Goal: Task Accomplishment & Management: Manage account settings

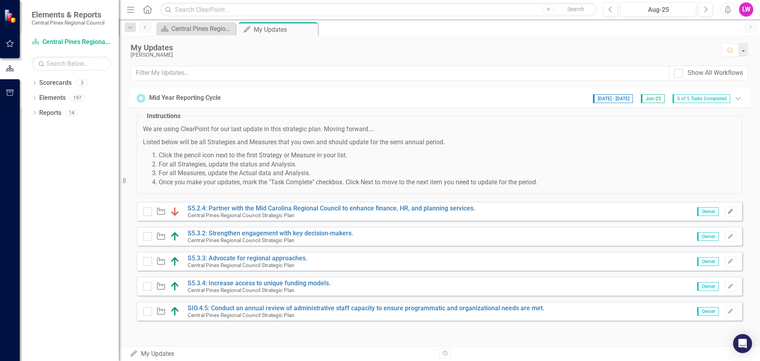
click at [732, 211] on icon "Edit" at bounding box center [731, 211] width 6 height 5
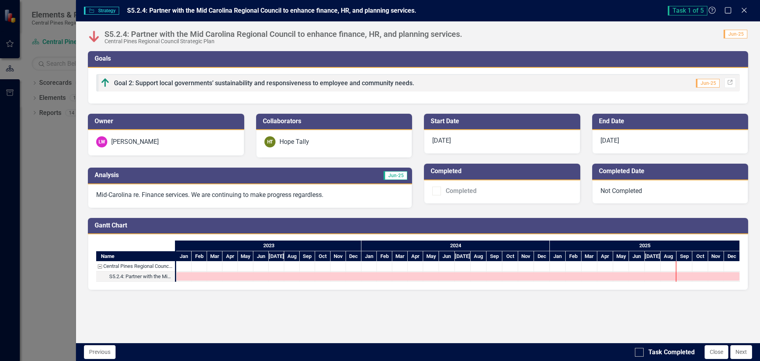
click at [238, 200] on div "Mid-Carolina re. Finance services. We are continuing to make progress regardles…" at bounding box center [250, 196] width 324 height 24
click at [336, 188] on div "Mid-Carolina re. Finance services. We are continuing to make progress regardles…" at bounding box center [250, 196] width 324 height 24
click at [337, 197] on p "Mid-Carolina re. Finance services. We are continuing to make progress regardles…" at bounding box center [250, 194] width 308 height 9
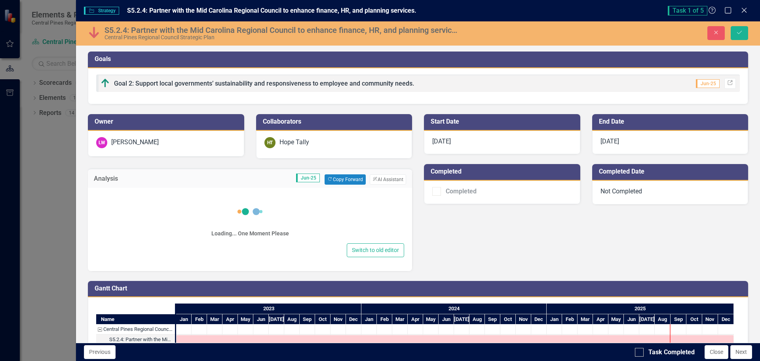
click at [336, 197] on div "Loading... One Moment Please" at bounding box center [250, 219] width 308 height 46
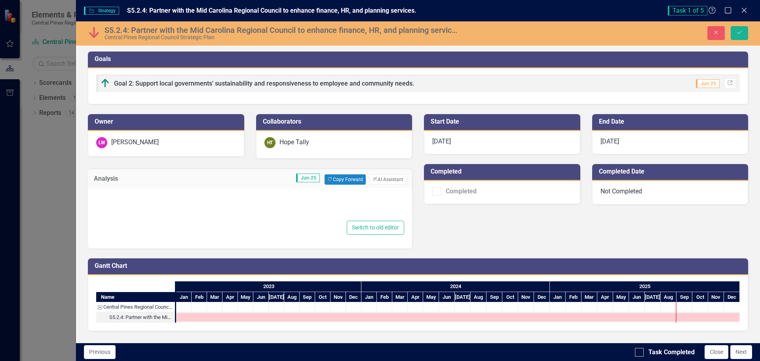
type textarea "<p>Mid-Carolina re. Finance services. We are continuing to make progress regard…"
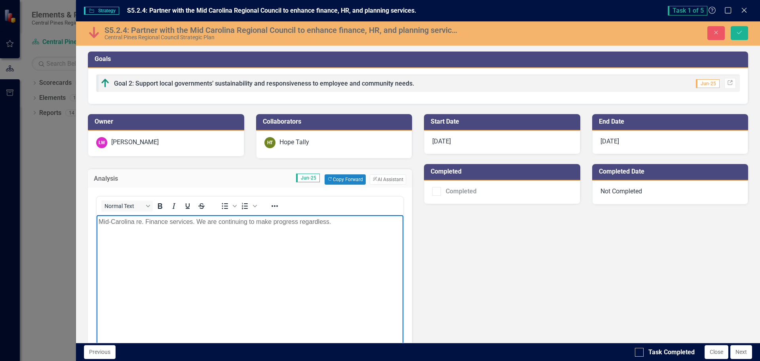
click at [224, 225] on p "Mid-Carolina re. Finance services. We are continuing to make progress regardles…" at bounding box center [250, 222] width 303 height 10
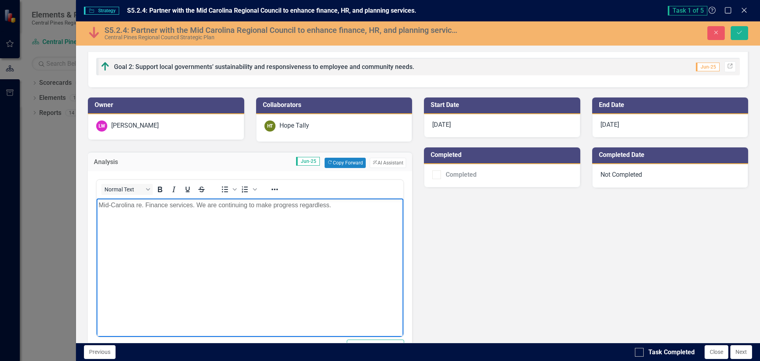
scroll to position [16, 0]
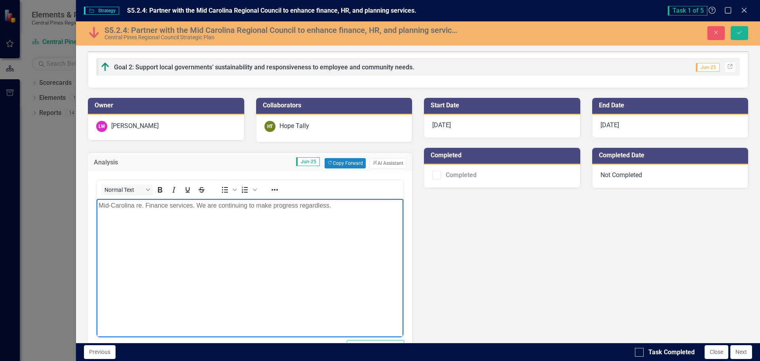
click at [149, 207] on p "Mid-Carolina re. Finance services. We are continuing to make progress regardles…" at bounding box center [250, 205] width 303 height 10
drag, startPoint x: 156, startPoint y: 213, endPoint x: 165, endPoint y: 212, distance: 9.2
click at [156, 213] on body "Mid-Carolina re. Finance services. We are continuing to make progress regardles…" at bounding box center [250, 257] width 307 height 119
drag, startPoint x: 338, startPoint y: 207, endPoint x: 220, endPoint y: 204, distance: 117.2
click at [97, 205] on html "Mid-Carolina re. Finance services. We are continuing to make progress regardles…" at bounding box center [250, 257] width 307 height 119
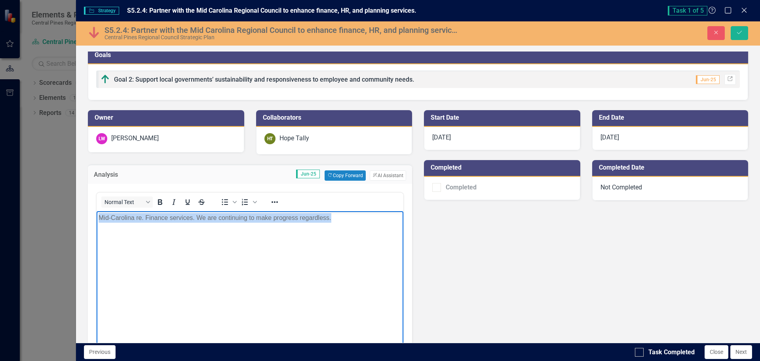
scroll to position [0, 0]
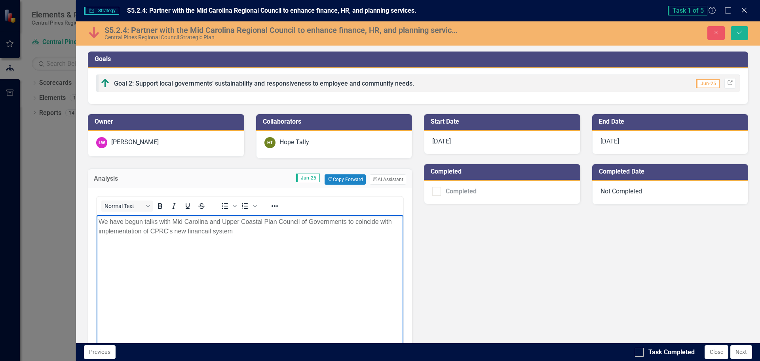
click at [99, 220] on p "We have begun talks with Mid Carolina and Upper Coastal Plan Council of Governm…" at bounding box center [250, 226] width 303 height 19
click at [165, 233] on p "In [DATE] we have begun talks with Mid Carolina and Upper Coastal Plan Council …" at bounding box center [250, 226] width 303 height 19
click at [249, 227] on p "In [DATE] we have begun talks with Mid Carolina and Upper Coastal Plan Council …" at bounding box center [250, 226] width 303 height 19
click at [244, 230] on p "In [DATE] we have begun talks with Mid Carolina and Upper Coastal Plan Council …" at bounding box center [250, 226] width 303 height 19
click at [154, 255] on body "In [DATE] we have begun talks with Mid Carolina and Upper Coastal Plan Council …" at bounding box center [250, 274] width 307 height 119
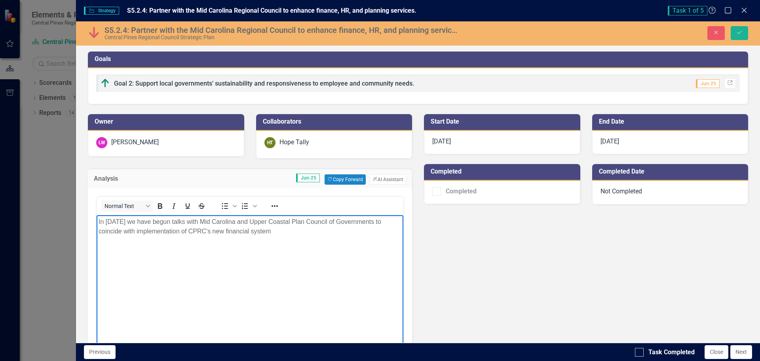
click at [149, 230] on p "In [DATE] we have begun talks with Mid Carolina and Upper Coastal Plan Council …" at bounding box center [250, 226] width 303 height 19
click at [244, 255] on body "In [DATE] we have begun talks with Mid Carolina and Upper Coastal Plan Council …" at bounding box center [250, 274] width 307 height 119
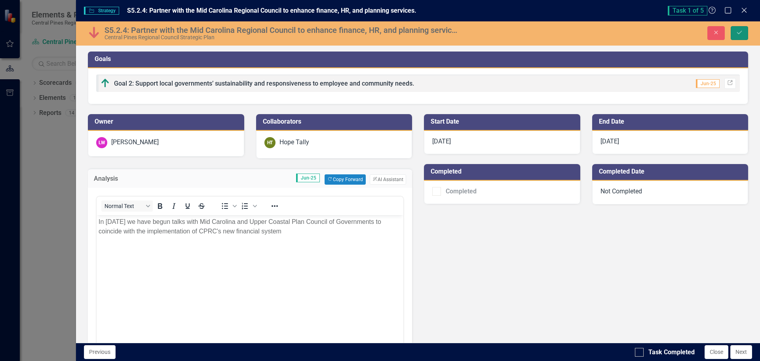
click at [739, 32] on icon "Save" at bounding box center [739, 33] width 7 height 6
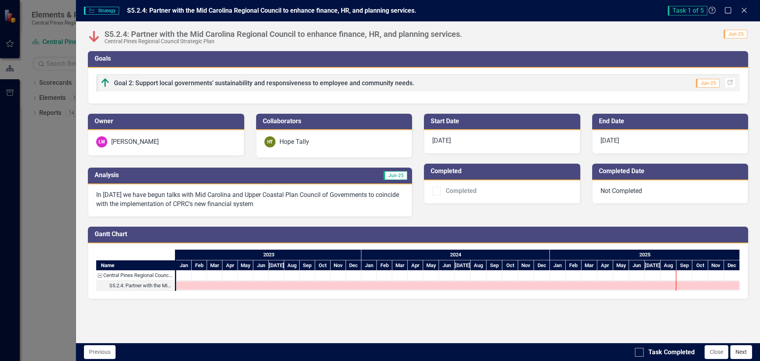
click at [748, 348] on button "Next" at bounding box center [741, 352] width 22 height 14
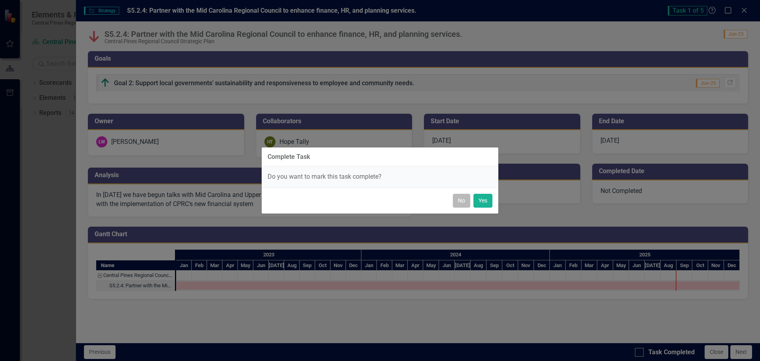
click at [462, 201] on button "No" at bounding box center [461, 201] width 17 height 14
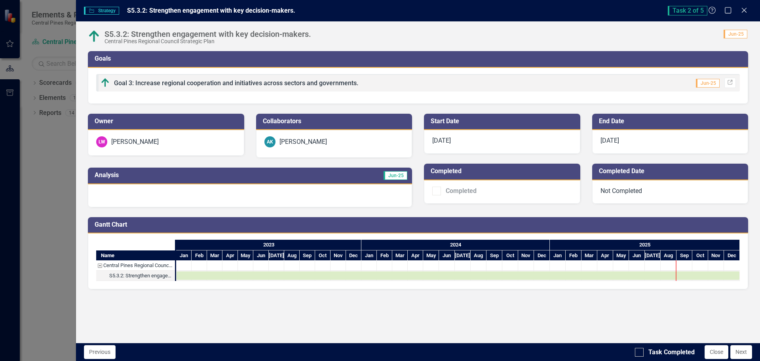
click at [110, 194] on div at bounding box center [250, 195] width 324 height 23
click at [105, 194] on div at bounding box center [250, 195] width 324 height 23
click at [104, 193] on div at bounding box center [250, 195] width 324 height 23
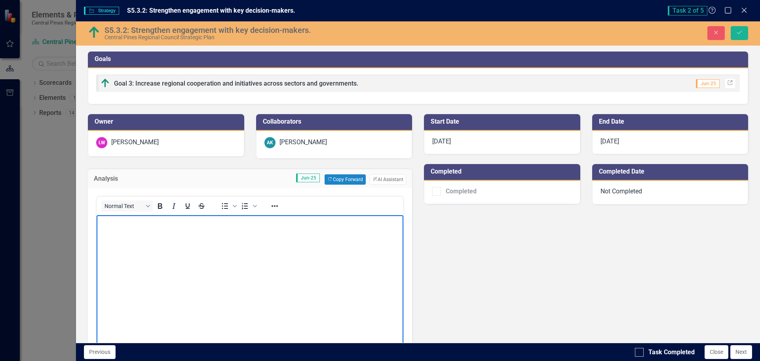
click at [133, 231] on body "Rich Text Area. Press ALT-0 for help." at bounding box center [250, 274] width 307 height 119
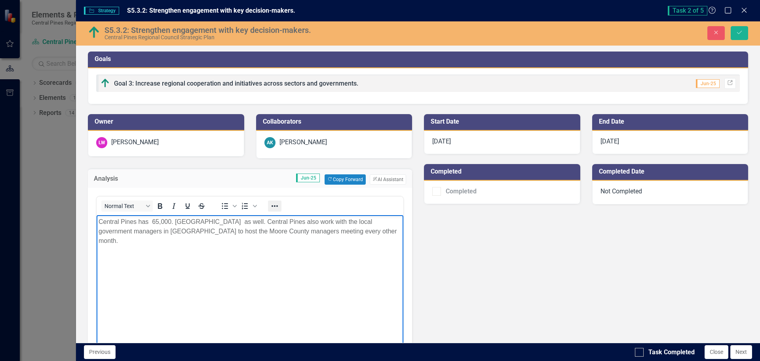
click at [276, 207] on icon "Reveal or hide additional toolbar items" at bounding box center [275, 206] width 10 height 10
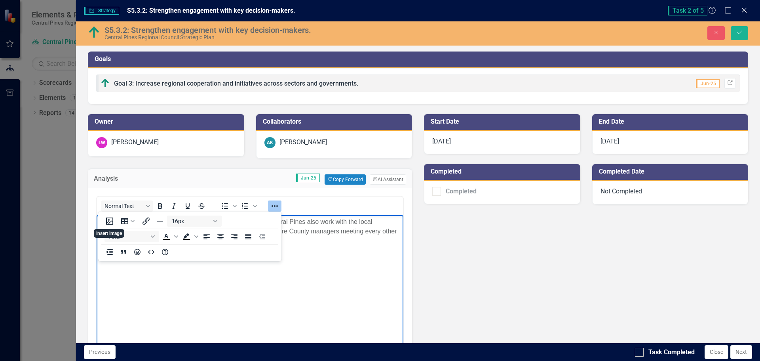
click at [226, 319] on body "Central Pines has 65,000. [GEOGRAPHIC_DATA] as well. Central Pines also work wi…" at bounding box center [250, 274] width 307 height 119
click at [351, 241] on body "Central Pines has 65,000. [GEOGRAPHIC_DATA] as well. Central Pines also work wi…" at bounding box center [250, 274] width 307 height 119
click at [368, 223] on p "Central Pines has 65,000. [GEOGRAPHIC_DATA] as well. Central Pines also work wi…" at bounding box center [250, 231] width 303 height 29
click at [591, 240] on div "Owner [PERSON_NAME] Collaborators AK [PERSON_NAME] Analysis Jun-25 Copy Forward…" at bounding box center [418, 243] width 672 height 279
drag, startPoint x: 331, startPoint y: 266, endPoint x: 336, endPoint y: 260, distance: 8.1
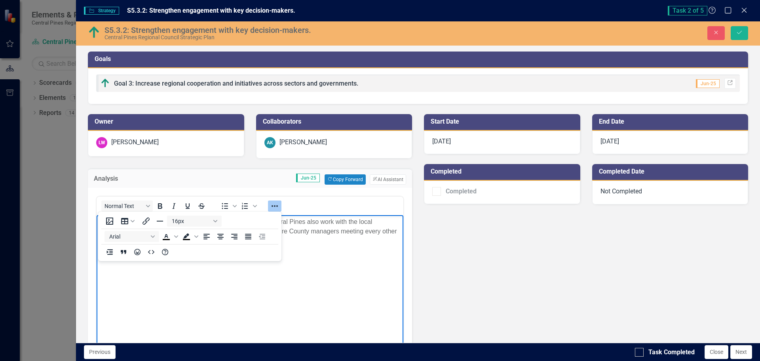
click at [331, 266] on body "Central Pines has 65,000. [GEOGRAPHIC_DATA] as well. Central Pines also work wi…" at bounding box center [250, 274] width 307 height 119
click at [323, 229] on p "Central Pines has 65,000. [GEOGRAPHIC_DATA] as well. Central Pines also work wi…" at bounding box center [250, 231] width 303 height 29
click at [270, 203] on icon "Reveal or hide additional toolbar items" at bounding box center [275, 206] width 10 height 10
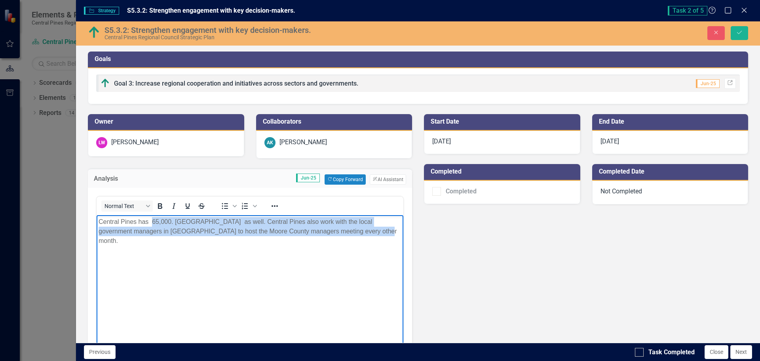
drag, startPoint x: 274, startPoint y: 219, endPoint x: 156, endPoint y: 217, distance: 118.4
click at [156, 217] on p "Central Pines has 65,000. [GEOGRAPHIC_DATA] as well. Central Pines also work wi…" at bounding box center [250, 231] width 303 height 29
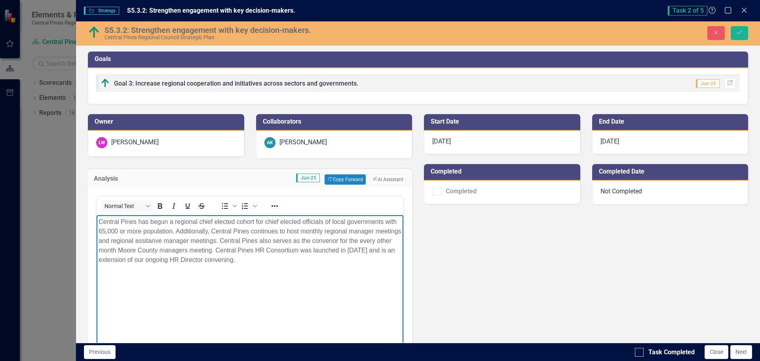
click at [153, 232] on p "Central Pines has begun a regional chief elected cohort for chief elected offic…" at bounding box center [250, 241] width 303 height 48
click at [171, 233] on p "Central Pines has begun a regional chief elected cohort for chief elected offic…" at bounding box center [250, 241] width 303 height 48
drag, startPoint x: 357, startPoint y: 279, endPoint x: 278, endPoint y: 255, distance: 82.2
click at [357, 279] on body "Central Pines has begun a regional chief elected cohort for chief elected offic…" at bounding box center [250, 274] width 307 height 119
drag, startPoint x: 172, startPoint y: 230, endPoint x: 142, endPoint y: 232, distance: 30.5
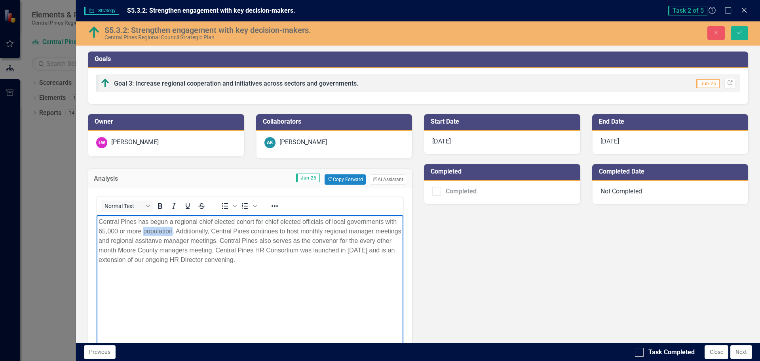
click at [143, 232] on p "Central Pines has begun a regional chief elected cohort for chief elected offic…" at bounding box center [250, 241] width 303 height 48
click at [247, 272] on body "Central Pines has begun a regional chief elected cohort for chief elected offic…" at bounding box center [250, 274] width 307 height 119
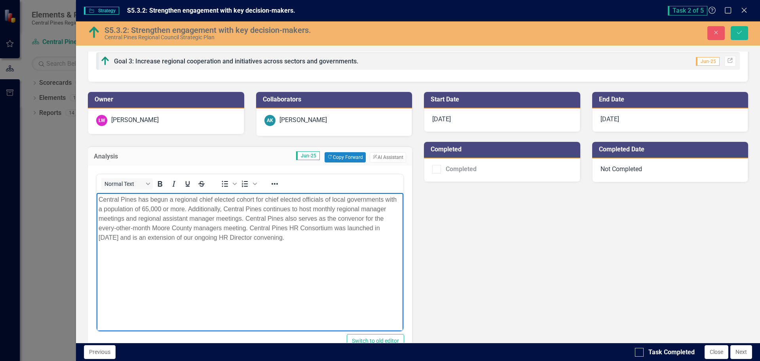
scroll to position [21, 0]
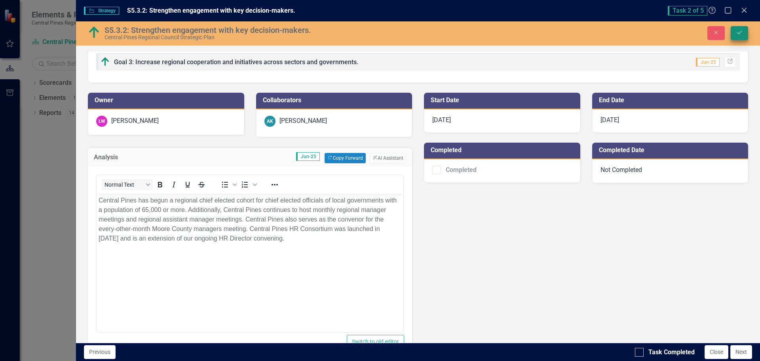
click at [743, 35] on button "Save" at bounding box center [739, 33] width 17 height 14
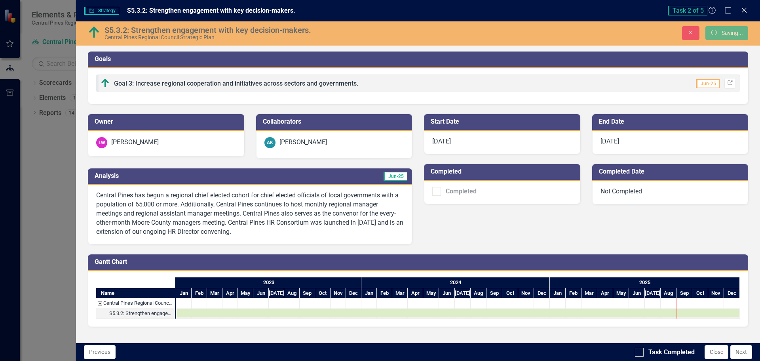
scroll to position [0, 0]
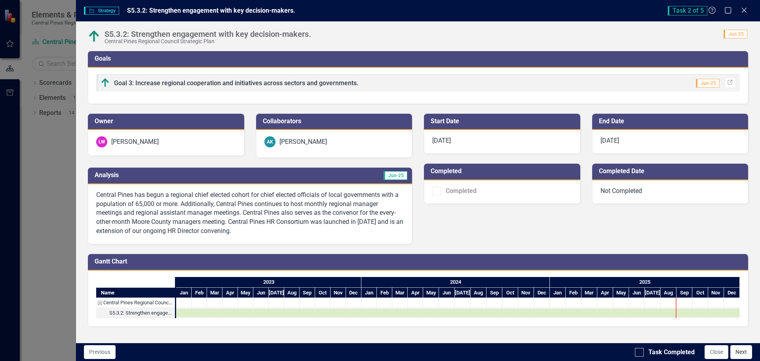
click at [741, 348] on button "Next" at bounding box center [741, 352] width 22 height 14
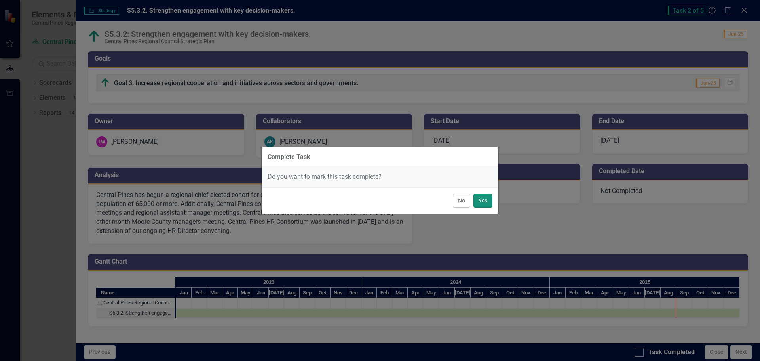
click at [486, 200] on button "Yes" at bounding box center [482, 201] width 19 height 14
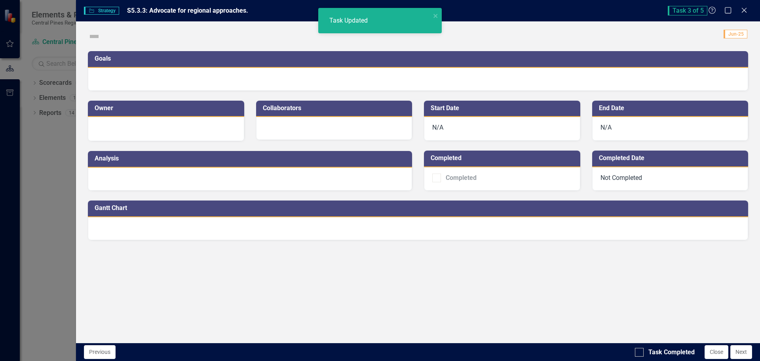
checkbox input "true"
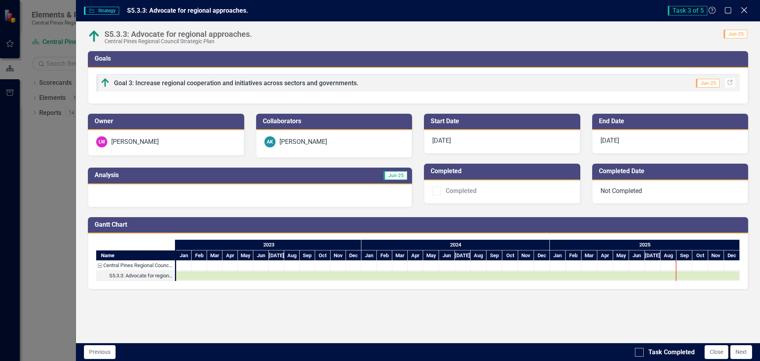
click at [747, 11] on icon "Close" at bounding box center [744, 10] width 10 height 8
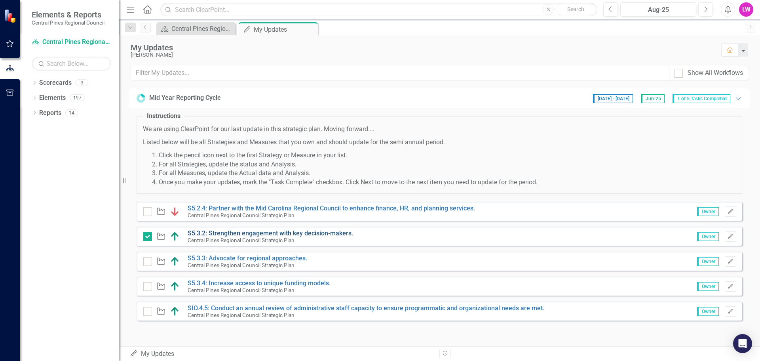
click at [291, 233] on link "S5.3.2: Strengthen engagement with key decision-makers." at bounding box center [270, 233] width 165 height 8
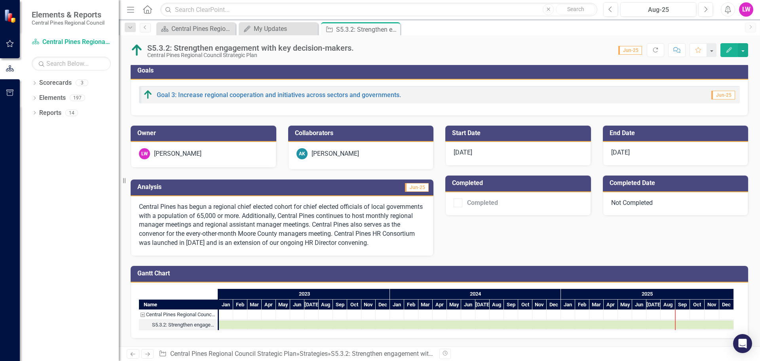
scroll to position [11, 0]
click at [722, 51] on button "Edit" at bounding box center [728, 50] width 17 height 14
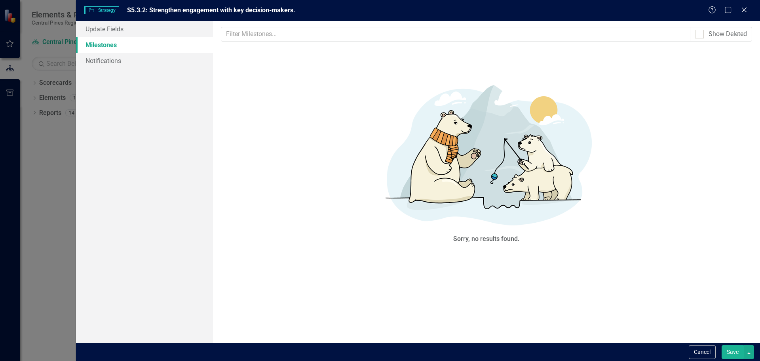
scroll to position [0, 0]
click at [745, 10] on icon at bounding box center [744, 10] width 6 height 6
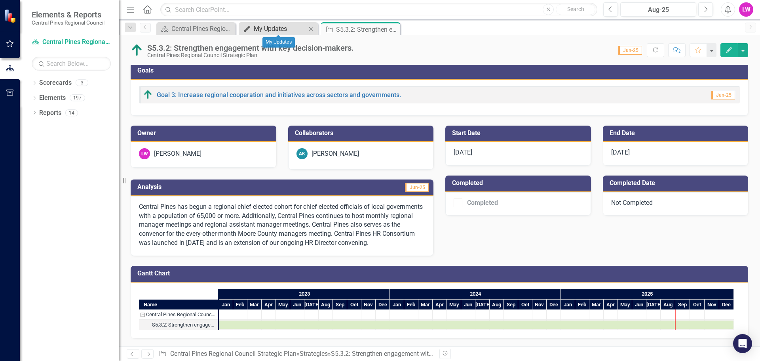
click at [272, 25] on div "My Updates" at bounding box center [280, 29] width 52 height 10
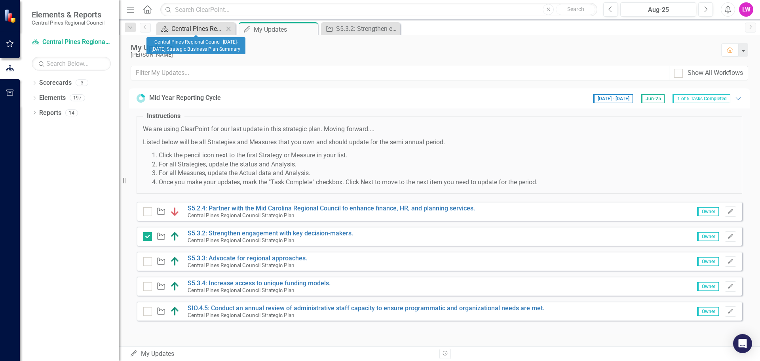
click at [193, 33] on div "Central Pines Regional Council [DATE]-[DATE] Strategic Business Plan Summary" at bounding box center [197, 29] width 52 height 10
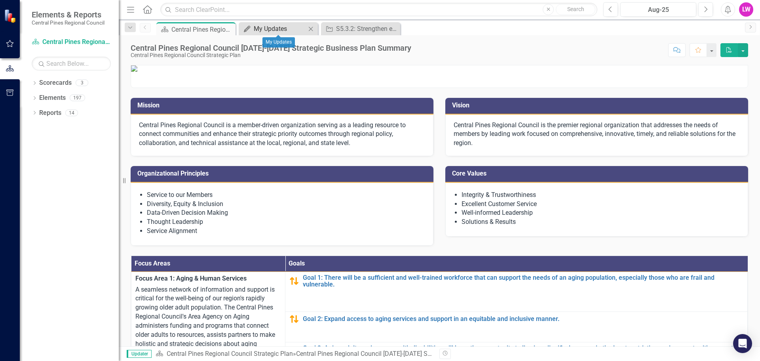
click at [261, 28] on div "My Updates" at bounding box center [280, 29] width 52 height 10
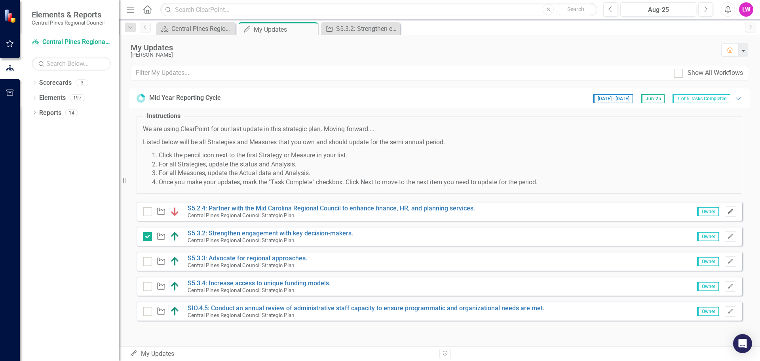
click at [733, 213] on icon "Edit" at bounding box center [731, 211] width 6 height 5
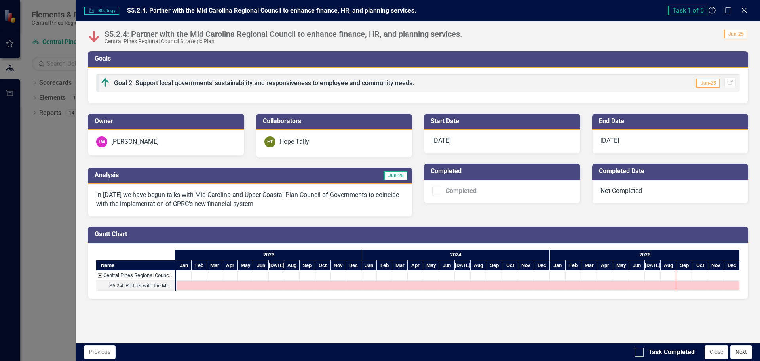
click at [740, 354] on button "Next" at bounding box center [741, 352] width 22 height 14
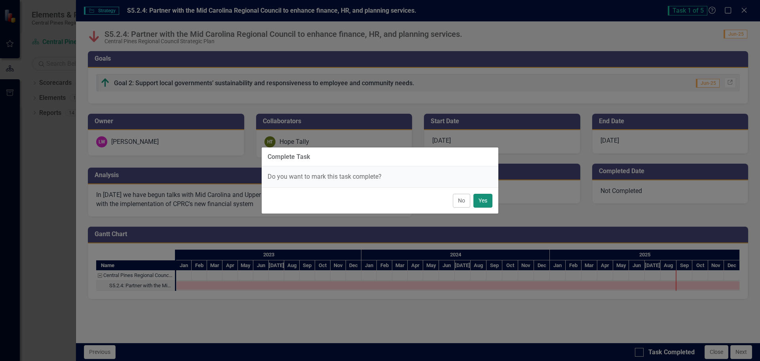
click at [483, 205] on button "Yes" at bounding box center [482, 201] width 19 height 14
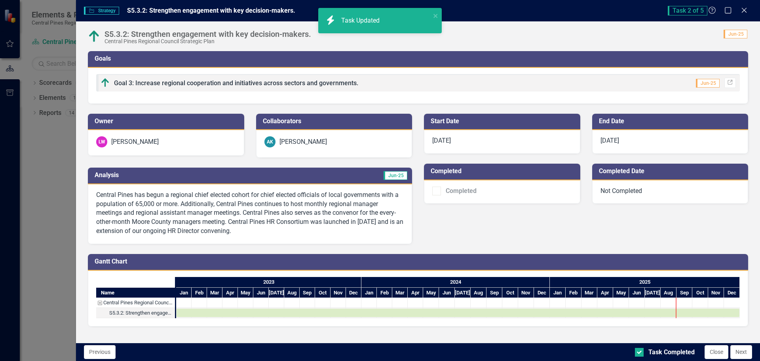
checkbox input "true"
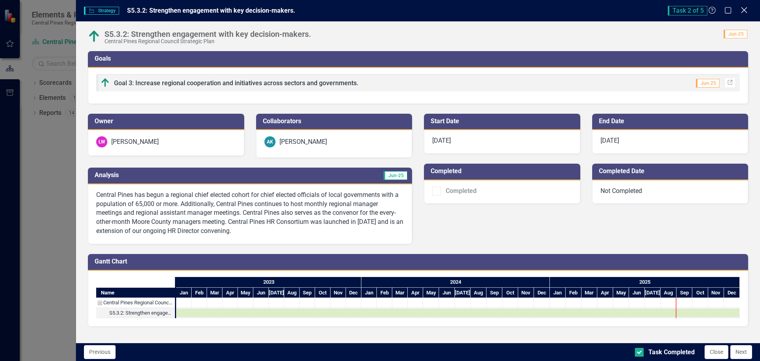
click at [741, 11] on icon "Close" at bounding box center [744, 10] width 10 height 8
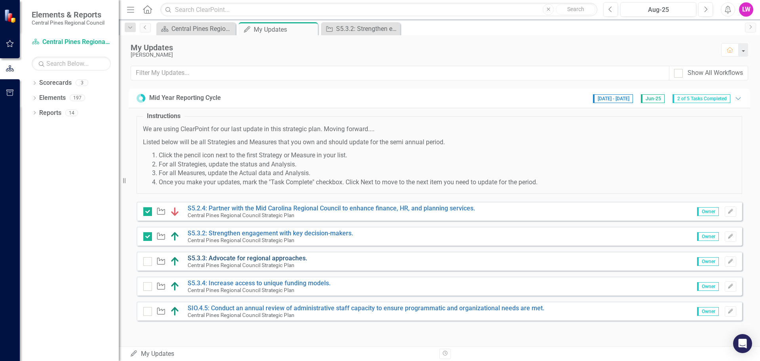
click at [233, 257] on link "S5.3.3: Advocate for regional approaches." at bounding box center [248, 258] width 120 height 8
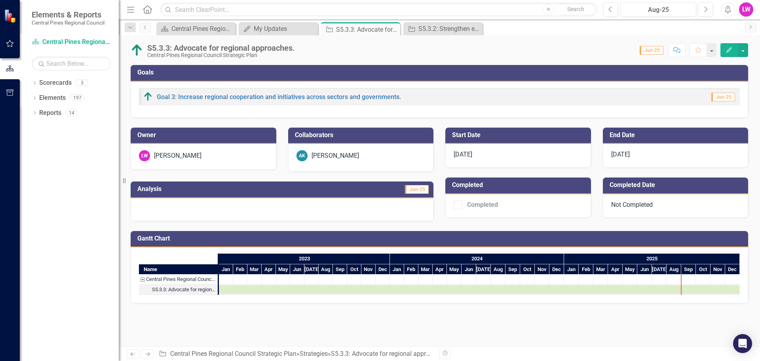
click at [175, 289] on div "S5.3.3: Advocate for regional approaches." at bounding box center [183, 289] width 63 height 10
click at [223, 291] on div "Task: Start date: 2023-01-01 End date: 2025-12-31" at bounding box center [479, 289] width 521 height 8
click at [265, 25] on div "My Updates" at bounding box center [280, 29] width 52 height 10
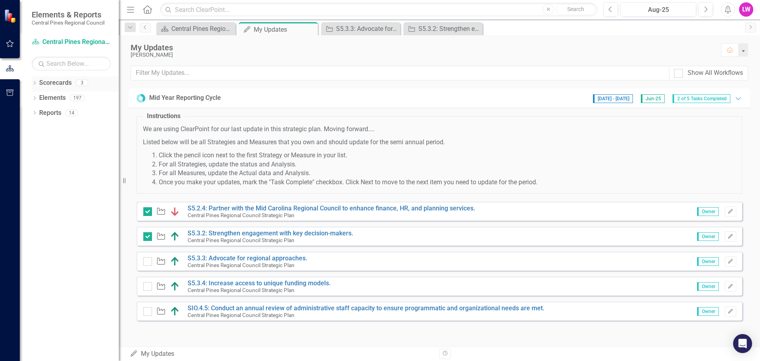
click at [37, 84] on icon "Dropdown" at bounding box center [35, 84] width 6 height 4
click at [38, 102] on div "Dropdown Central Pines Regional Council Strategic Plan" at bounding box center [77, 97] width 83 height 13
click at [39, 96] on icon "Dropdown" at bounding box center [39, 97] width 6 height 5
click at [38, 95] on icon "Dropdown" at bounding box center [38, 96] width 5 height 6
click at [34, 80] on icon "Dropdown" at bounding box center [33, 83] width 4 height 6
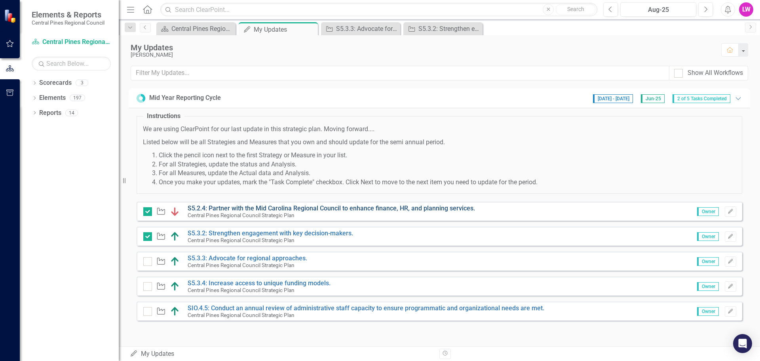
click at [252, 210] on link "S5.2.4: Partner with the Mid Carolina Regional Council to enhance finance, HR, …" at bounding box center [331, 208] width 287 height 8
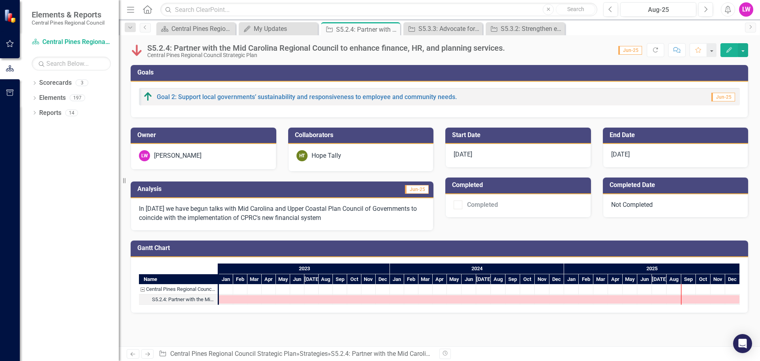
click at [485, 152] on div "[DATE]" at bounding box center [518, 156] width 146 height 24
click at [646, 144] on div "[DATE]" at bounding box center [676, 156] width 146 height 24
click at [460, 151] on span "[DATE]" at bounding box center [463, 154] width 19 height 8
click at [472, 22] on div "Dropdown Search Scorecard Central Pines Regional Council [DATE]-[DATE] Strategi…" at bounding box center [439, 27] width 641 height 16
click at [437, 26] on div "S5.3.3: Advocate for regional approaches." at bounding box center [444, 29] width 52 height 10
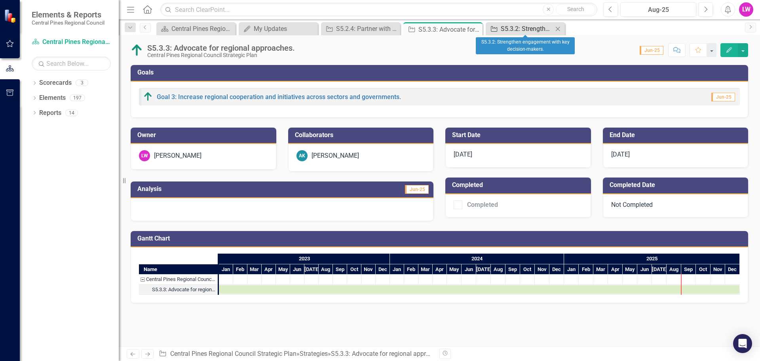
click at [513, 29] on div "S5.3.2: Strengthen engagement with key decision-makers." at bounding box center [527, 29] width 52 height 10
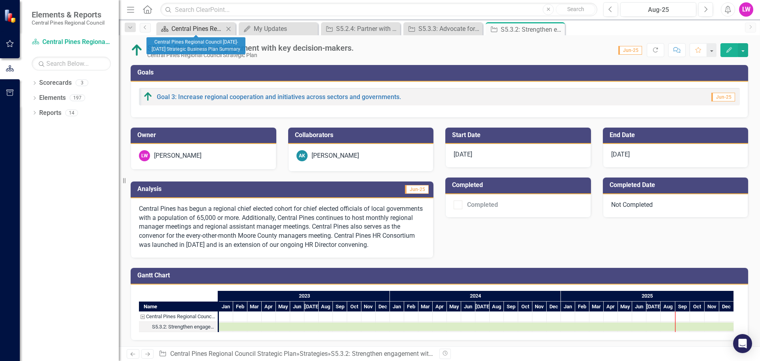
click at [205, 30] on div "Central Pines Regional Council [DATE]-[DATE] Strategic Business Plan Summary" at bounding box center [197, 29] width 52 height 10
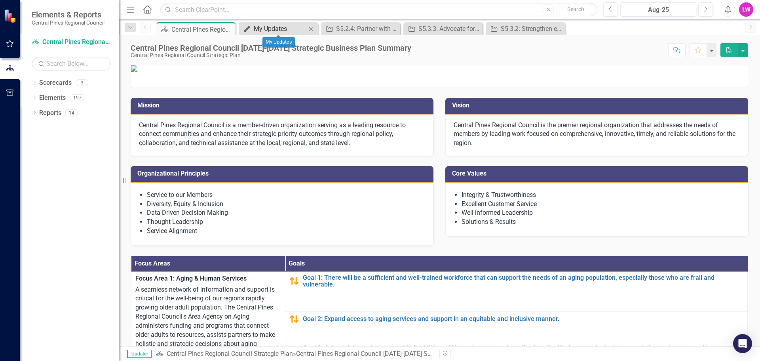
click at [271, 30] on div "My Updates" at bounding box center [280, 29] width 52 height 10
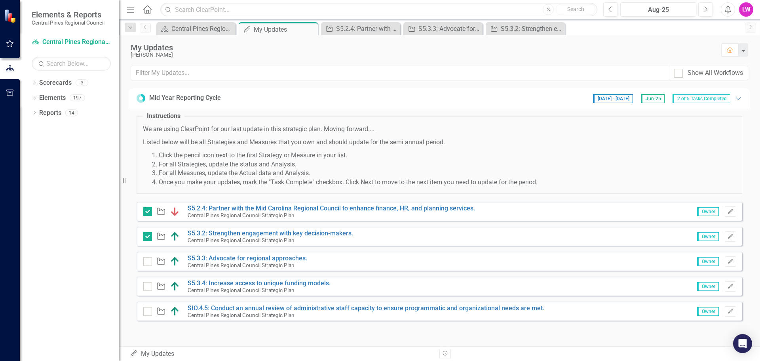
click at [162, 94] on div "Mid Year Reporting Cycle" at bounding box center [185, 97] width 72 height 9
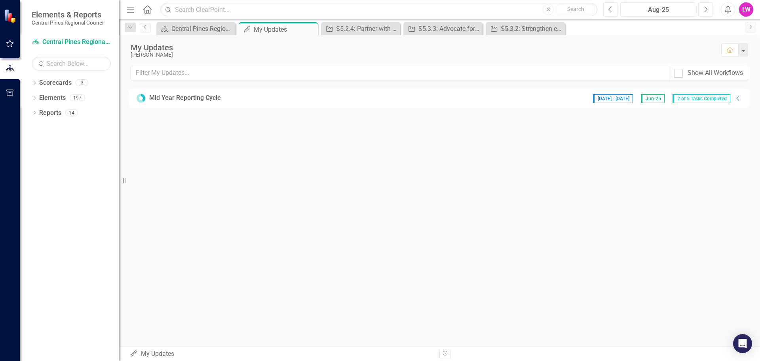
click at [162, 94] on div "Mid Year Reporting Cycle" at bounding box center [185, 97] width 72 height 9
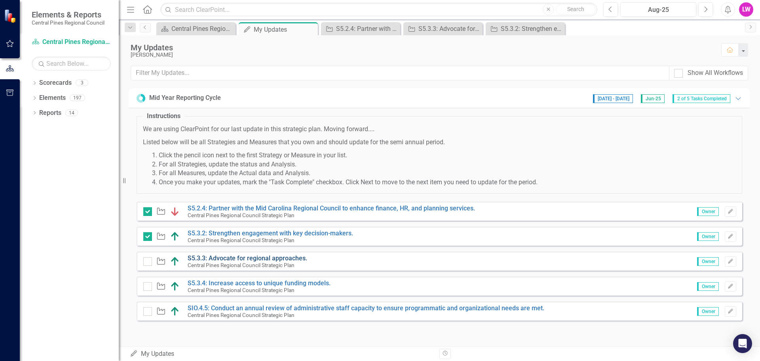
click at [222, 258] on link "S5.3.3: Advocate for regional approaches." at bounding box center [248, 258] width 120 height 8
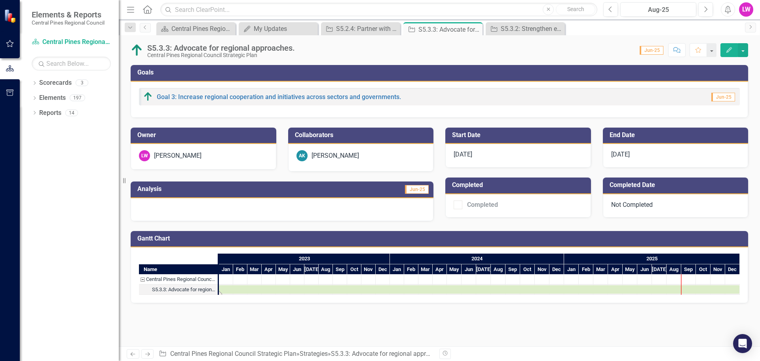
click at [443, 290] on div "Task: Start date: 2023-01-01 End date: 2025-12-31" at bounding box center [479, 289] width 521 height 8
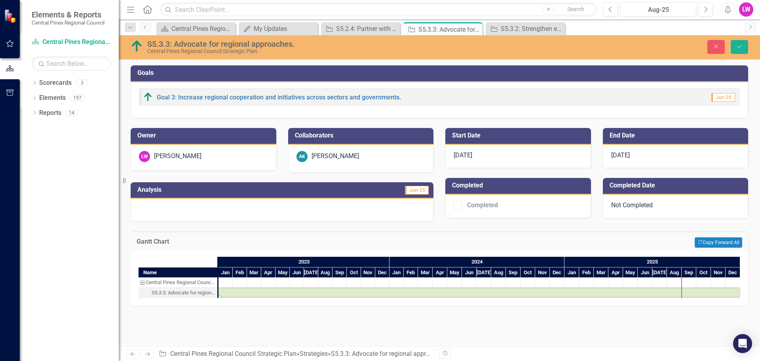
drag, startPoint x: 230, startPoint y: 291, endPoint x: 186, endPoint y: 291, distance: 44.3
click at [186, 291] on div "S5.3.3: Advocate for regional approaches." at bounding box center [183, 292] width 63 height 10
drag, startPoint x: 187, startPoint y: 291, endPoint x: 378, endPoint y: 289, distance: 191.6
click at [378, 289] on div "Task: Start date: 2023-01-01 End date: 2025-12-31" at bounding box center [479, 292] width 521 height 8
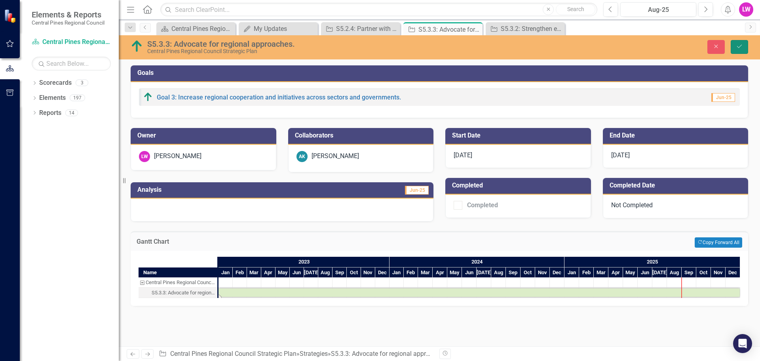
click at [739, 46] on icon "Save" at bounding box center [739, 47] width 7 height 6
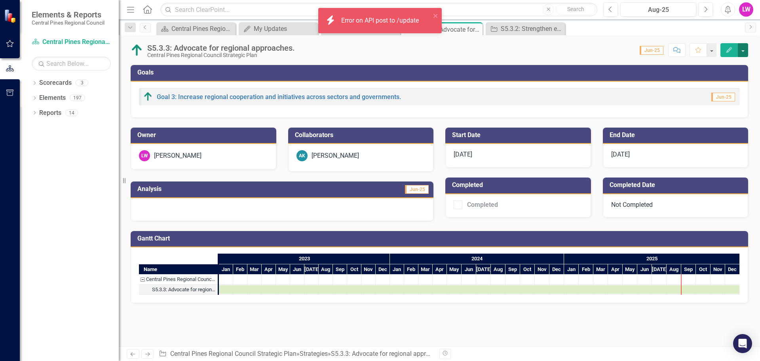
click at [741, 49] on button "button" at bounding box center [743, 50] width 10 height 14
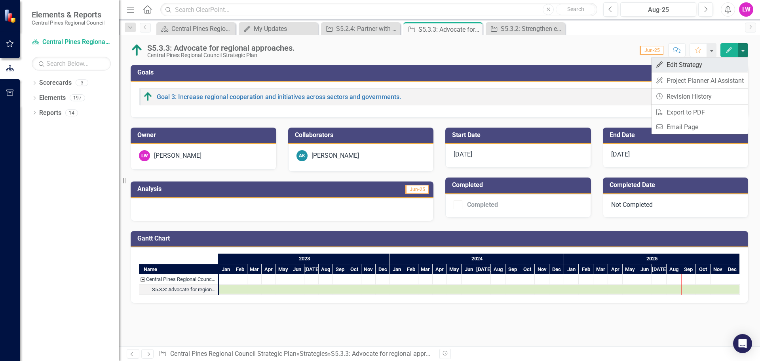
click at [690, 64] on link "Edit Edit Strategy" at bounding box center [700, 64] width 96 height 15
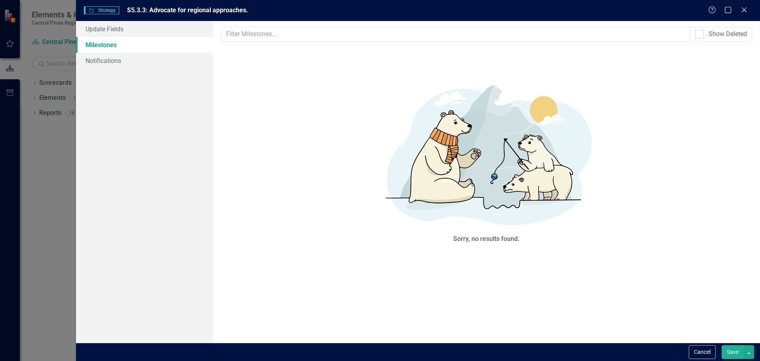
click at [107, 46] on link "Milestones" at bounding box center [144, 45] width 137 height 16
click at [115, 31] on link "Update Fields" at bounding box center [144, 29] width 137 height 16
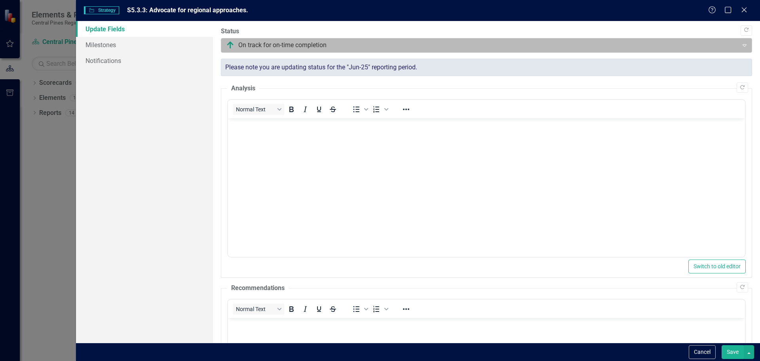
click at [257, 45] on div at bounding box center [479, 45] width 507 height 11
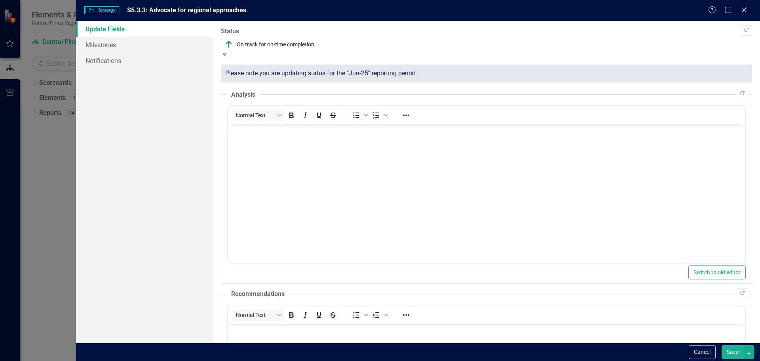
click at [257, 45] on div at bounding box center [486, 45] width 523 height 10
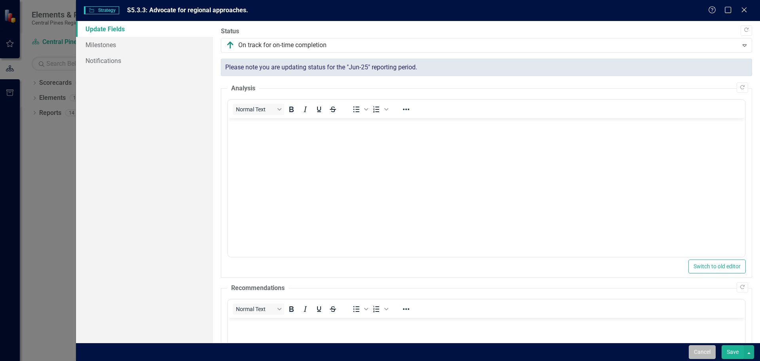
click at [707, 352] on button "Cancel" at bounding box center [702, 352] width 27 height 14
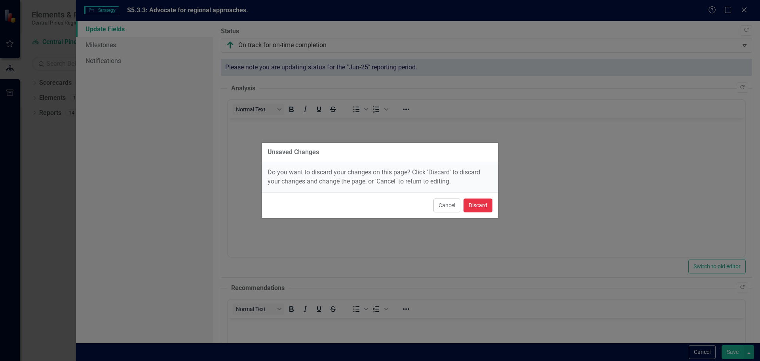
click at [473, 203] on button "Discard" at bounding box center [478, 205] width 29 height 14
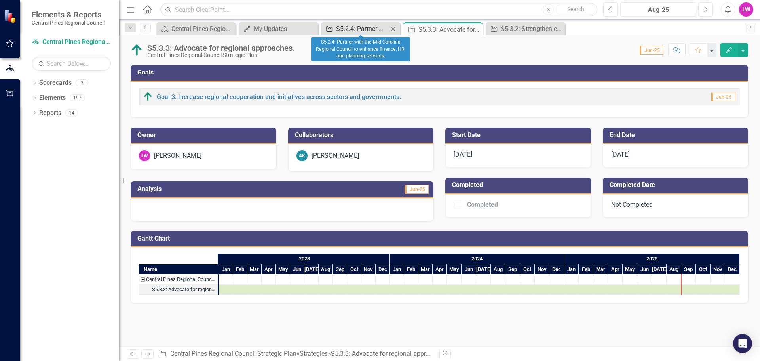
click at [339, 29] on div "S5.2.4: Partner with the Mid Carolina Regional Council to enhance finance, HR, …" at bounding box center [362, 29] width 52 height 10
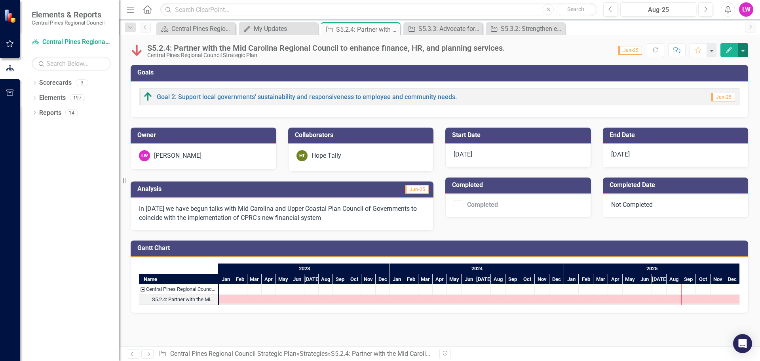
click at [745, 48] on button "button" at bounding box center [743, 50] width 10 height 14
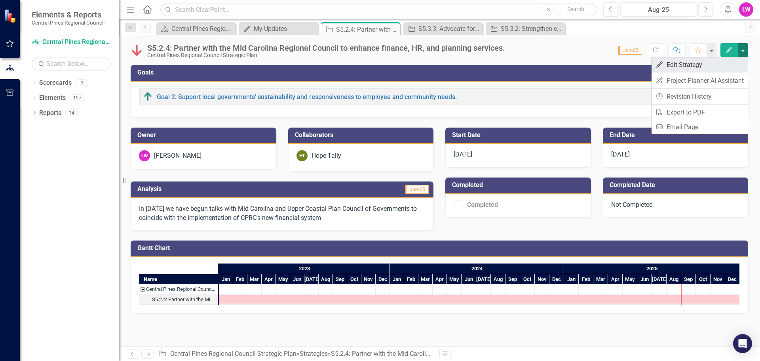
click at [670, 65] on link "Edit Edit Strategy" at bounding box center [700, 64] width 96 height 15
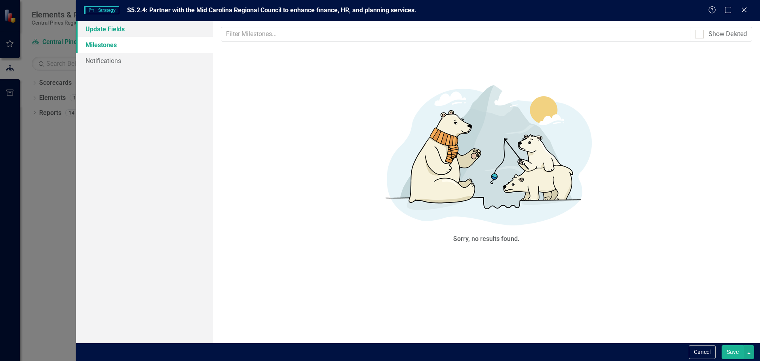
click at [121, 33] on link "Update Fields" at bounding box center [144, 29] width 137 height 16
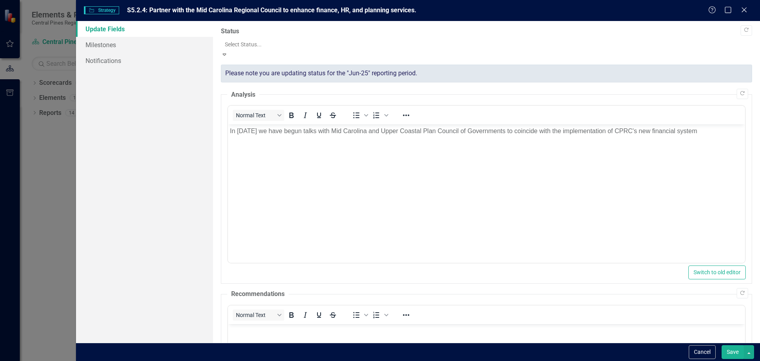
click at [253, 46] on div at bounding box center [486, 45] width 523 height 10
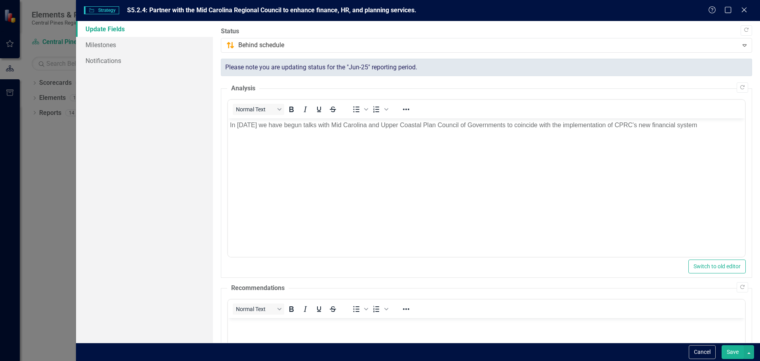
drag, startPoint x: 738, startPoint y: 348, endPoint x: 741, endPoint y: 342, distance: 6.9
click at [737, 348] on button "Save" at bounding box center [733, 352] width 22 height 14
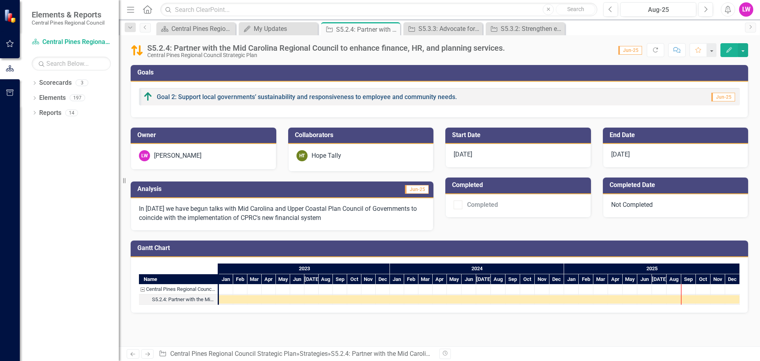
click at [223, 96] on link "Goal 2: Support local governments’ sustainability and responsiveness to employe…" at bounding box center [307, 97] width 300 height 8
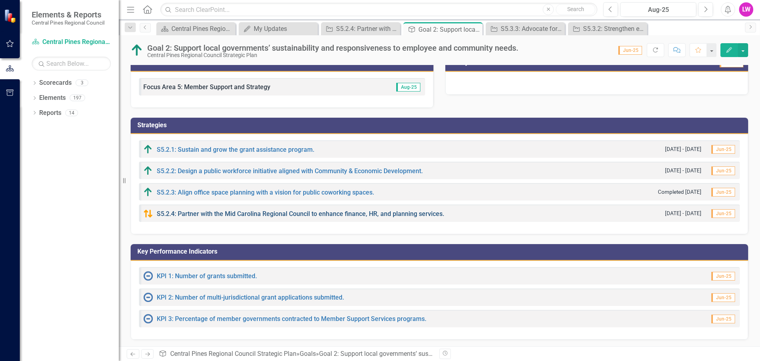
scroll to position [11, 0]
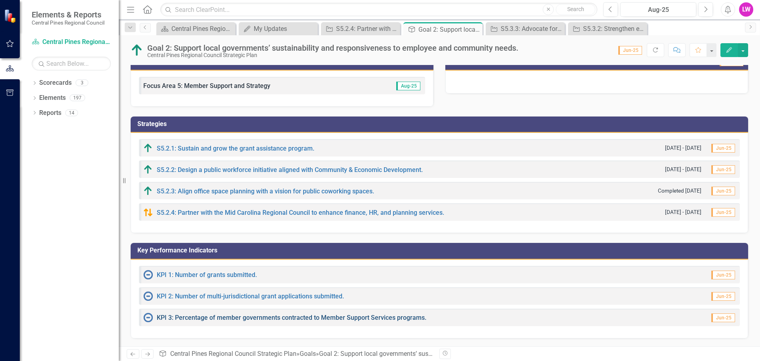
click at [220, 319] on link "KPI 3: Percentage of member governments contracted to Member Support Services p…" at bounding box center [292, 318] width 270 height 8
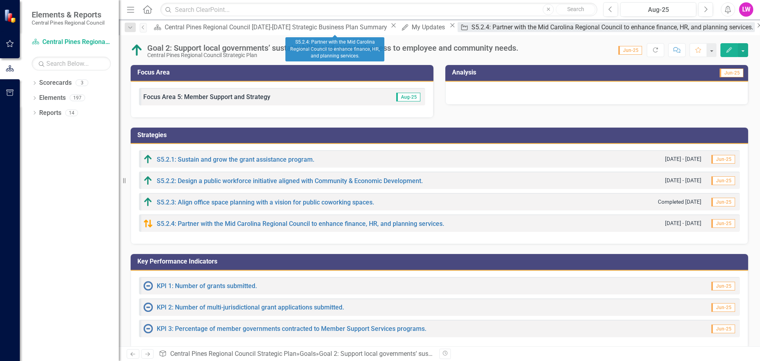
click at [471, 24] on div "S5.2.4: Partner with the Mid Carolina Regional Council to enhance finance, HR, …" at bounding box center [612, 27] width 283 height 10
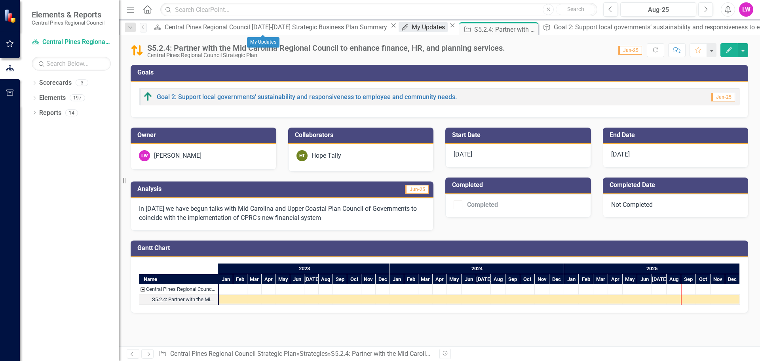
click at [412, 32] on div "My Updates" at bounding box center [430, 27] width 36 height 10
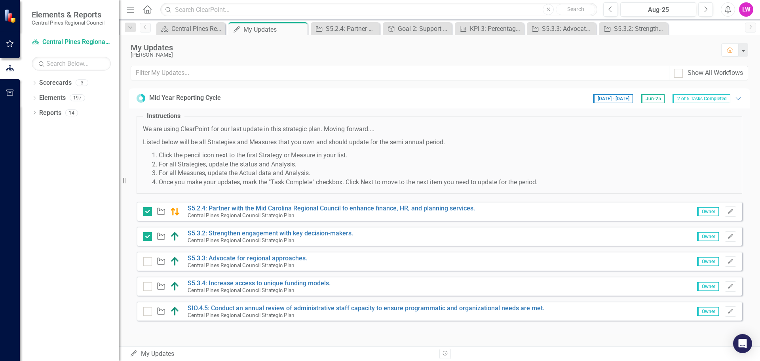
click at [377, 312] on div "Central Pines Regional Council Strategic Plan" at bounding box center [366, 314] width 357 height 7
click at [380, 306] on link "SIO.4.5: Conduct an annual review of administrative staff capacity to ensure pr…" at bounding box center [366, 308] width 357 height 8
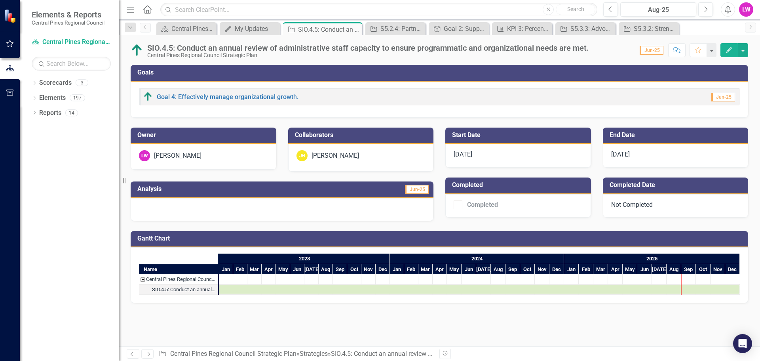
click at [154, 211] on div at bounding box center [282, 209] width 303 height 23
click at [174, 216] on div at bounding box center [282, 209] width 303 height 23
click at [179, 209] on div at bounding box center [282, 209] width 303 height 23
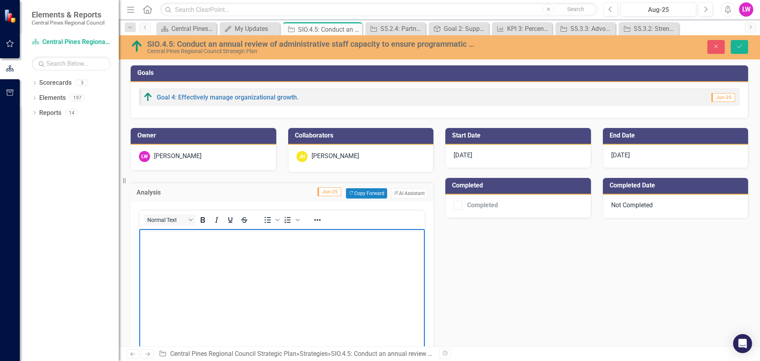
click at [182, 250] on body "Rich Text Area. Press ALT-0 for help." at bounding box center [281, 287] width 285 height 119
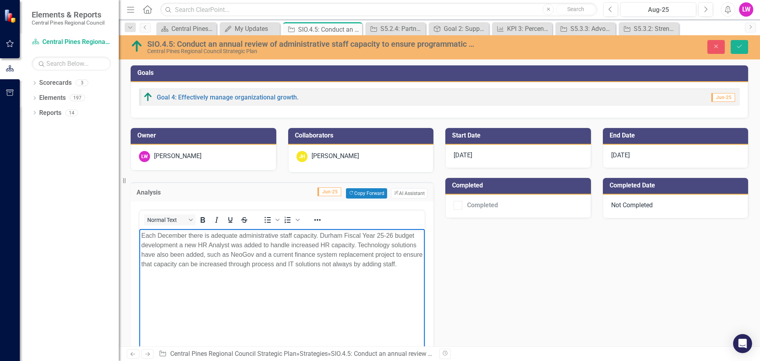
click at [155, 323] on body "Each December there is adequate administrative staff capacity. Durham Fiscal Ye…" at bounding box center [281, 287] width 285 height 119
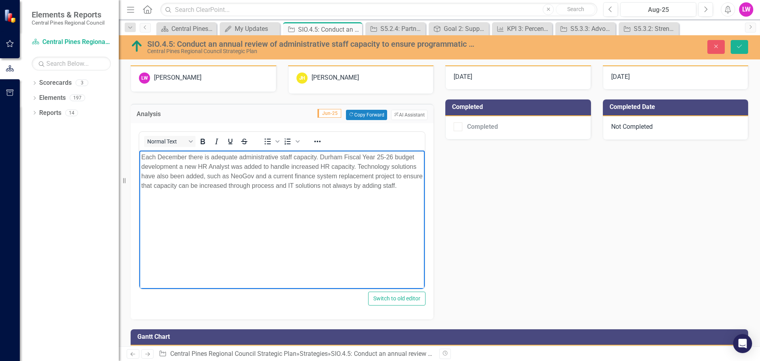
scroll to position [79, 0]
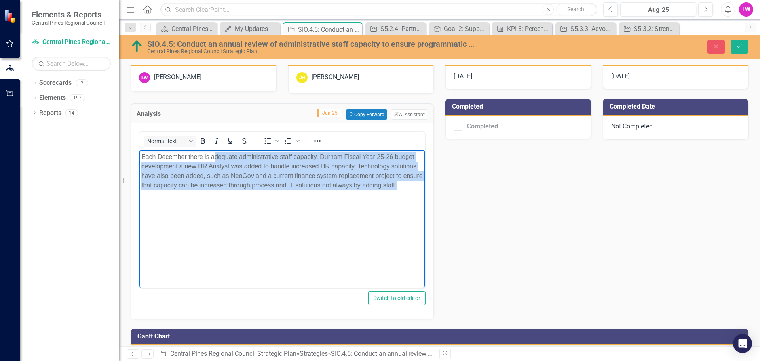
drag, startPoint x: 418, startPoint y: 184, endPoint x: 214, endPoint y: 152, distance: 206.3
click at [214, 152] on p "Each December there is adequate administrative staff capacity. Durham Fiscal Ye…" at bounding box center [281, 171] width 281 height 38
click at [213, 156] on p "Each December there is adequate administrative staff capacity. Durham Fiscal Ye…" at bounding box center [281, 171] width 281 height 38
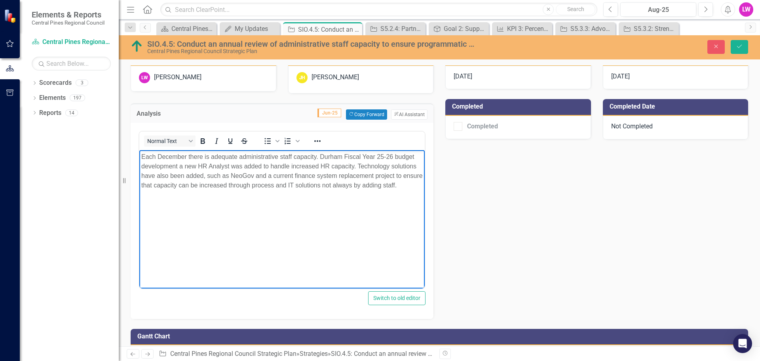
click at [211, 157] on p "Each December there is adequate administrative staff capacity. Durham Fiscal Ye…" at bounding box center [281, 171] width 281 height 38
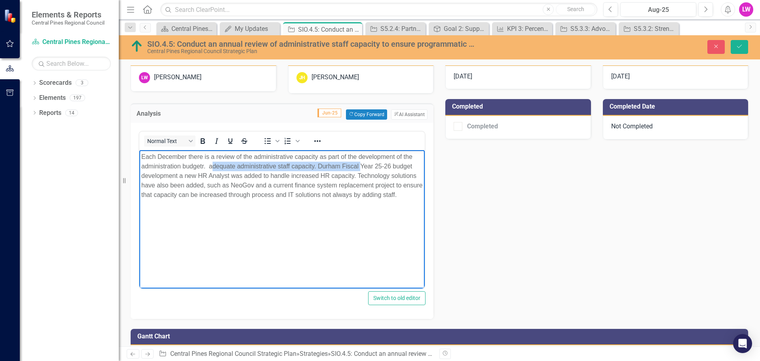
drag, startPoint x: 360, startPoint y: 164, endPoint x: 212, endPoint y: 167, distance: 148.1
click at [212, 167] on p "Each December there is a review of the administrative capacity as part of the d…" at bounding box center [281, 176] width 281 height 48
click at [203, 165] on p "Each December there is a review of the administrative capacity as part of the d…" at bounding box center [281, 176] width 281 height 48
drag, startPoint x: 338, startPoint y: 164, endPoint x: 207, endPoint y: 169, distance: 131.1
click at [207, 169] on p "Each December there is a review of the administrative capacity as part of the d…" at bounding box center [281, 176] width 281 height 48
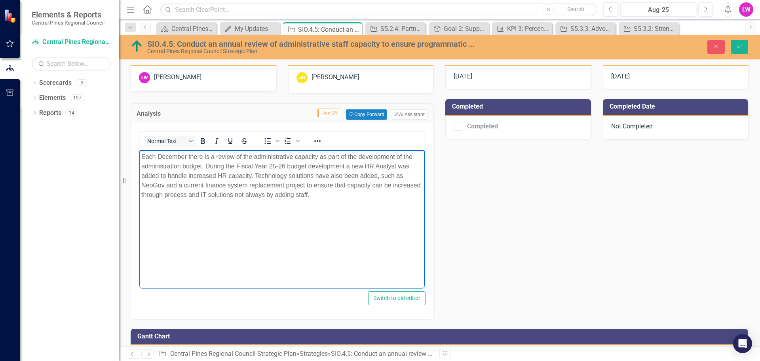
click at [323, 173] on p "Each December there is a review of the administrative capacity as part of the d…" at bounding box center [281, 176] width 281 height 48
drag, startPoint x: 262, startPoint y: 196, endPoint x: 264, endPoint y: 200, distance: 4.6
click at [262, 196] on p "Each December there is a review of the administrative capacity as part of the d…" at bounding box center [281, 176] width 281 height 48
click at [745, 48] on button "Save" at bounding box center [739, 47] width 17 height 14
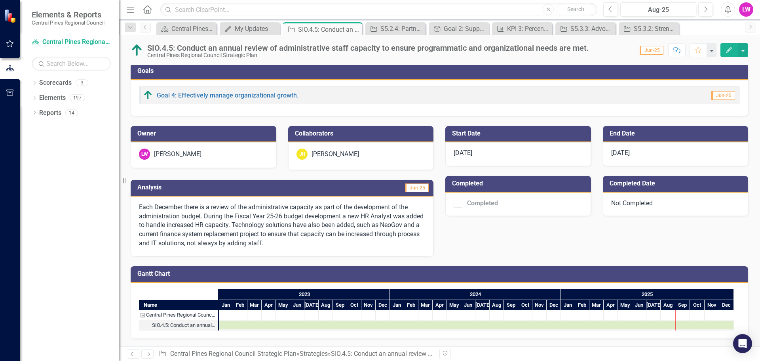
scroll to position [2, 0]
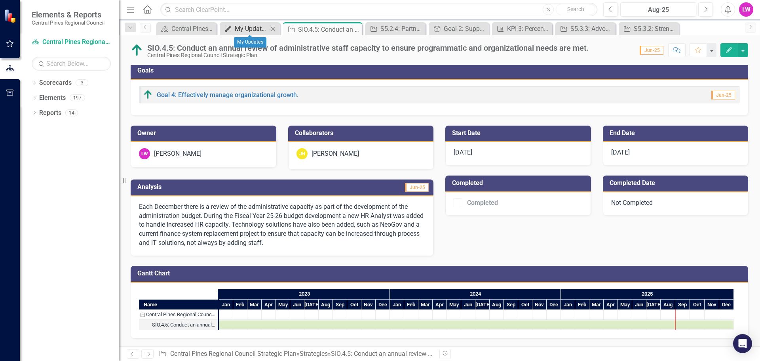
click at [264, 25] on div "My Updates" at bounding box center [251, 29] width 33 height 10
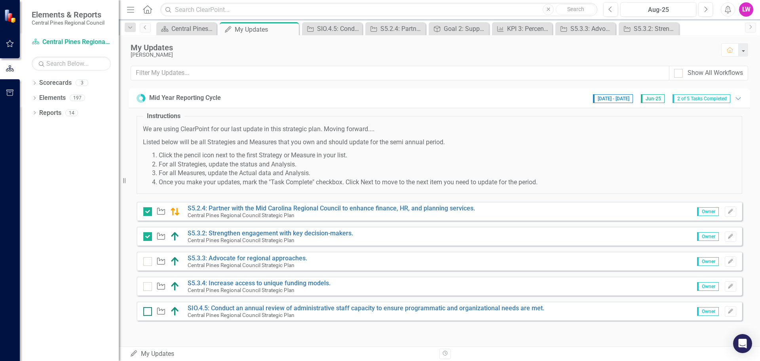
click at [144, 311] on input "checkbox" at bounding box center [145, 309] width 5 height 5
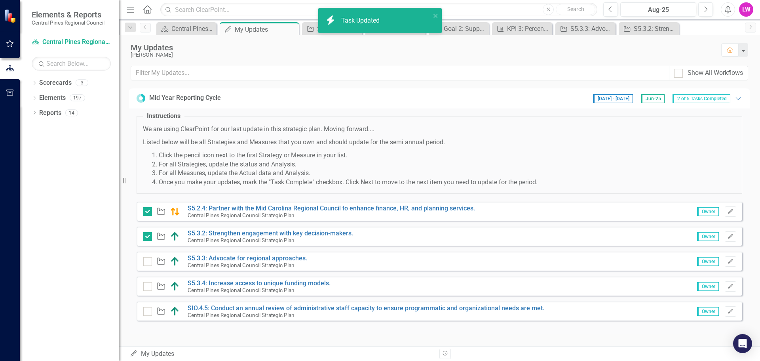
checkbox input "true"
